Goal: Find specific page/section: Find specific page/section

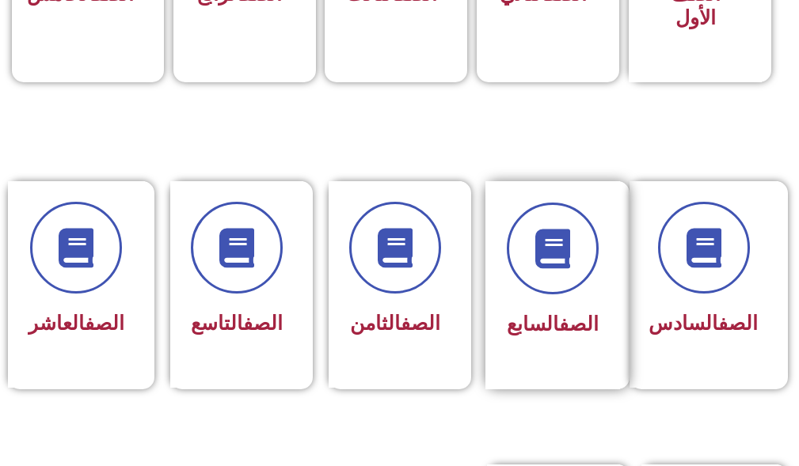
scroll to position [634, 0]
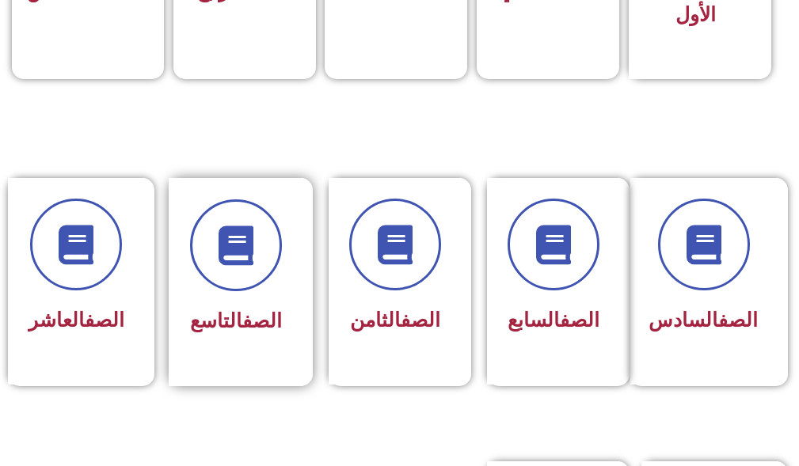
click at [242, 318] on link "الصف" at bounding box center [262, 321] width 40 height 23
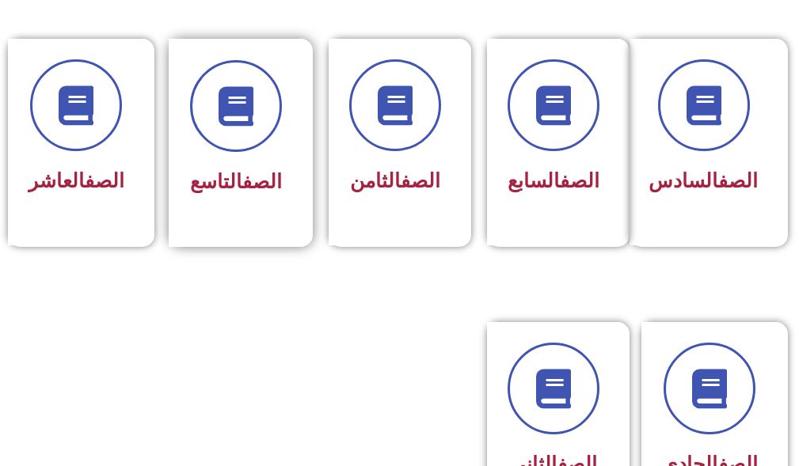
scroll to position [792, 0]
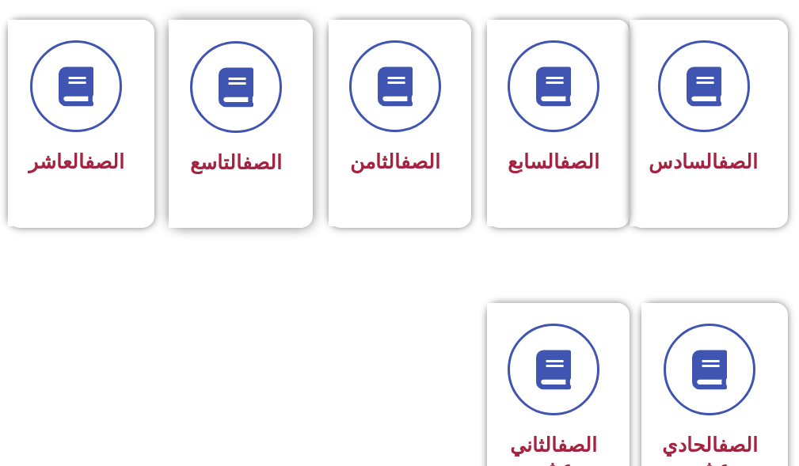
click at [233, 153] on span "الصف التاسع" at bounding box center [236, 162] width 92 height 23
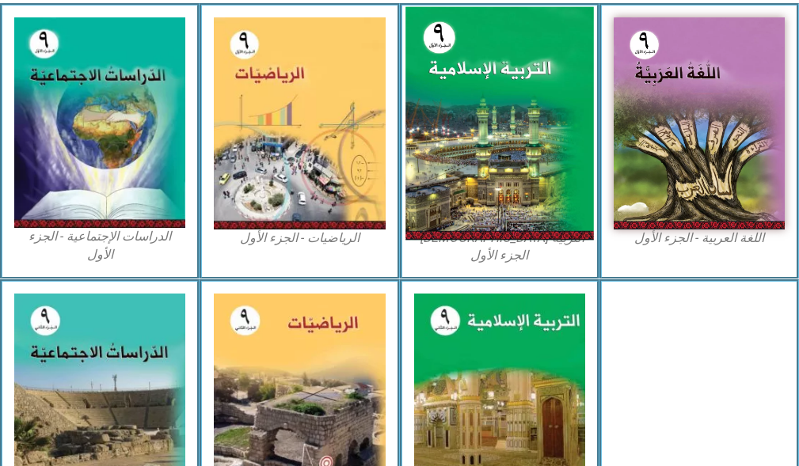
scroll to position [554, 0]
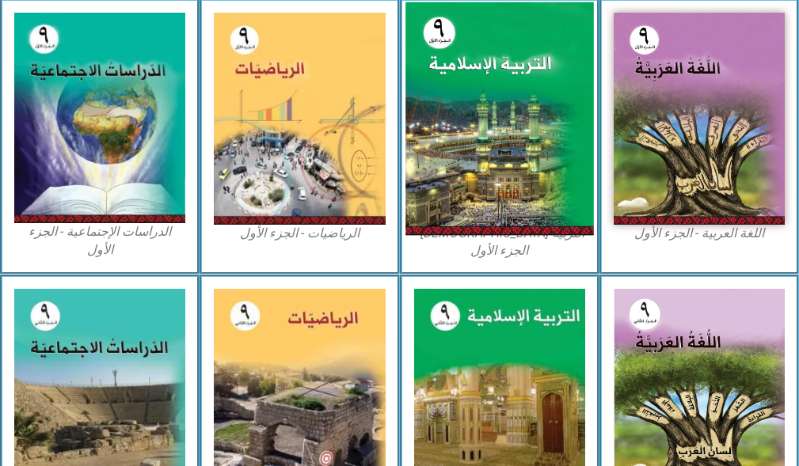
click at [531, 165] on img at bounding box center [499, 119] width 188 height 234
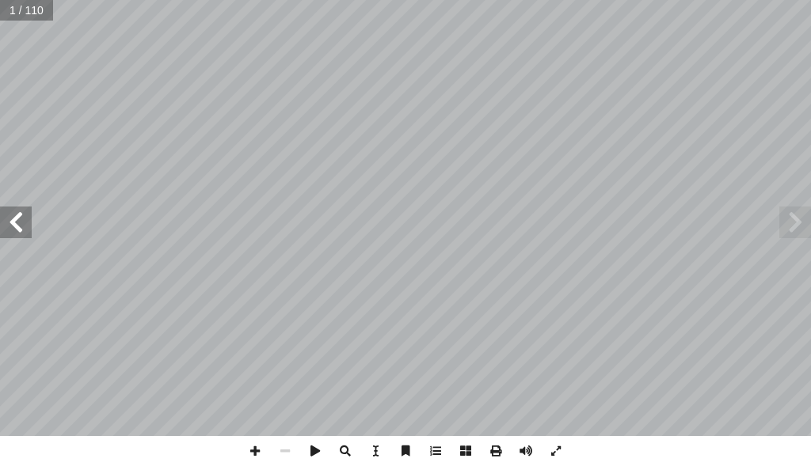
click at [27, 235] on span at bounding box center [16, 223] width 32 height 32
click at [13, 228] on span at bounding box center [16, 223] width 32 height 32
click at [11, 210] on span at bounding box center [16, 223] width 32 height 32
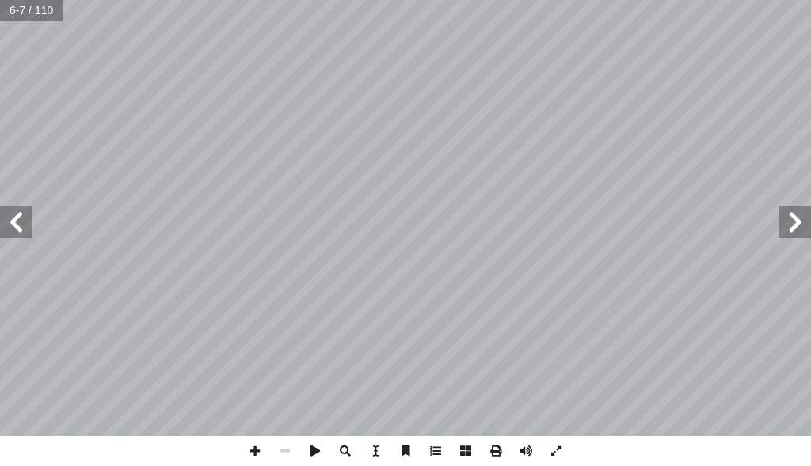
click at [11, 210] on span at bounding box center [16, 223] width 32 height 32
click at [1, 210] on span at bounding box center [16, 223] width 32 height 32
click at [9, 210] on span at bounding box center [16, 223] width 32 height 32
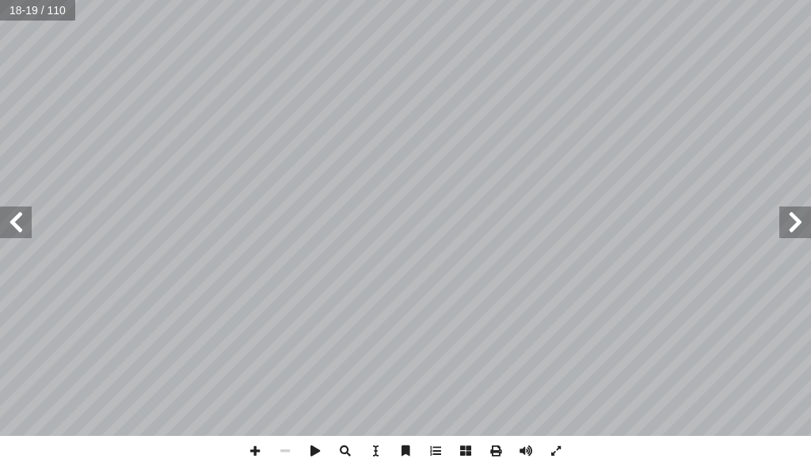
click at [809, 228] on span at bounding box center [795, 223] width 32 height 32
click at [3, 215] on span at bounding box center [16, 223] width 32 height 32
click at [17, 215] on span at bounding box center [16, 223] width 32 height 32
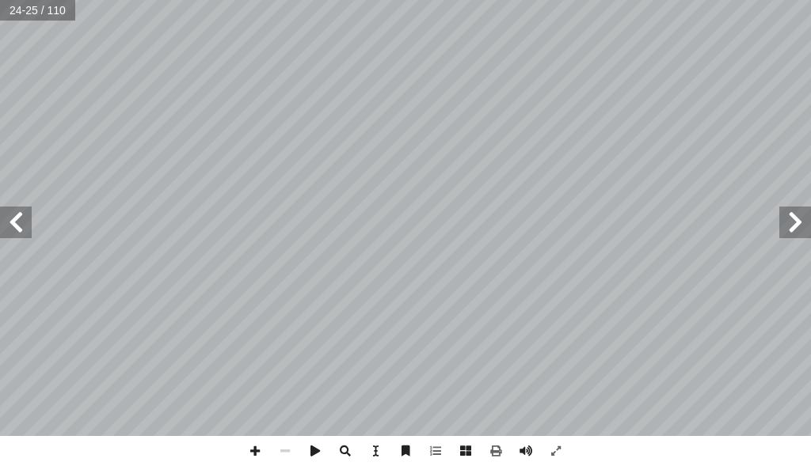
click at [17, 215] on span at bounding box center [16, 223] width 32 height 32
click at [8, 212] on span at bounding box center [16, 223] width 32 height 32
click at [786, 223] on span at bounding box center [795, 223] width 32 height 32
click at [29, 223] on span at bounding box center [16, 223] width 32 height 32
